Goal: Find specific page/section: Find specific page/section

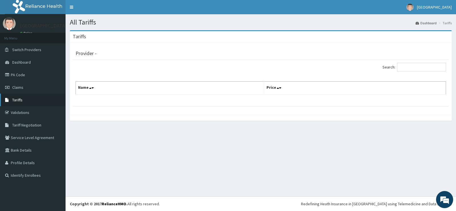
click at [38, 97] on link "Tariffs" at bounding box center [33, 100] width 66 height 13
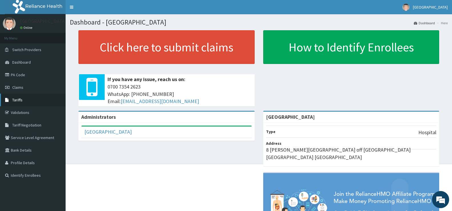
click at [18, 99] on span "Tariffs" at bounding box center [17, 99] width 10 height 5
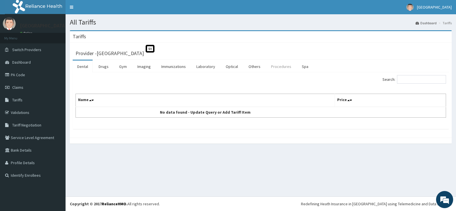
click at [283, 66] on link "Procedures" at bounding box center [281, 66] width 29 height 12
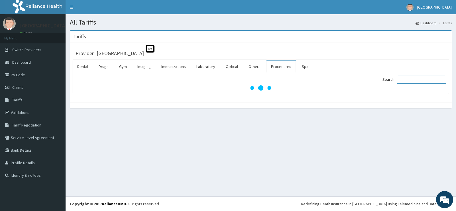
click at [412, 78] on input "Search:" at bounding box center [421, 79] width 49 height 9
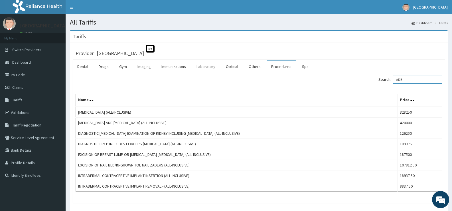
type input "ADE"
click at [207, 67] on link "Laboratory" at bounding box center [206, 66] width 28 height 12
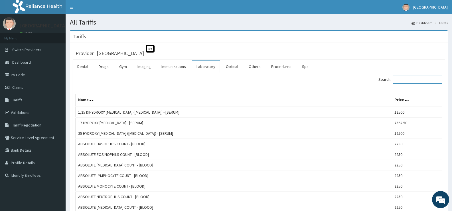
click at [410, 80] on input "Search:" at bounding box center [417, 79] width 49 height 9
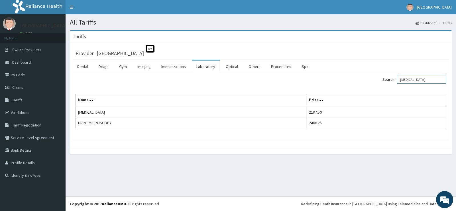
type input "URINALYSIS"
click at [410, 89] on div "Search: URINALYSIS Name Price URINALYSIS 2187.50 URINE MICROSCOPY 2406.25" at bounding box center [261, 101] width 371 height 53
